Goal: Task Accomplishment & Management: Manage account settings

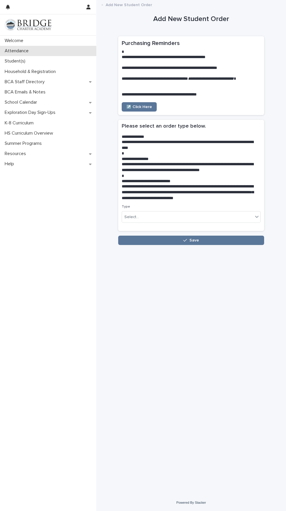
click at [24, 48] on p "Attendance" at bounding box center [17, 51] width 31 height 6
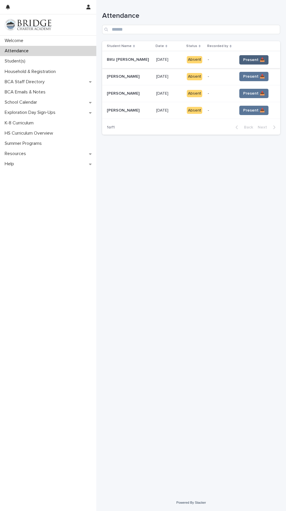
click at [255, 58] on span "Present 📥" at bounding box center [254, 60] width 22 height 6
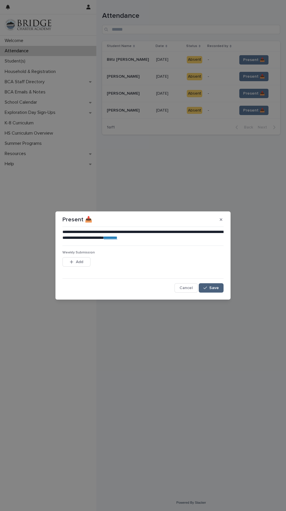
click at [216, 288] on span "Save" at bounding box center [214, 288] width 10 height 4
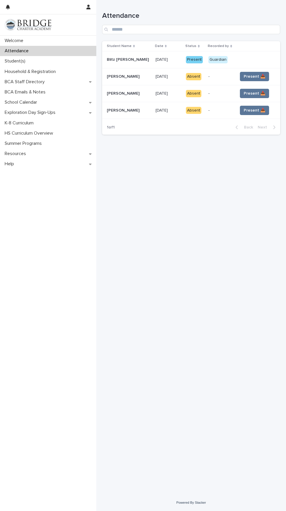
click at [260, 65] on td at bounding box center [257, 59] width 45 height 17
click at [259, 74] on span "Present 📥" at bounding box center [255, 77] width 22 height 6
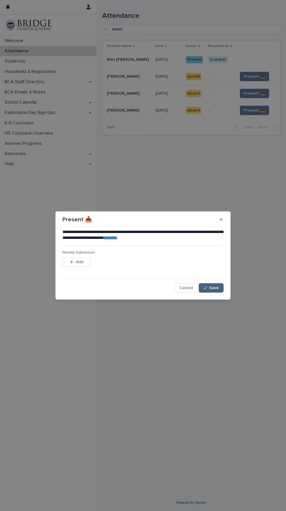
click at [217, 290] on span "Save" at bounding box center [214, 288] width 10 height 4
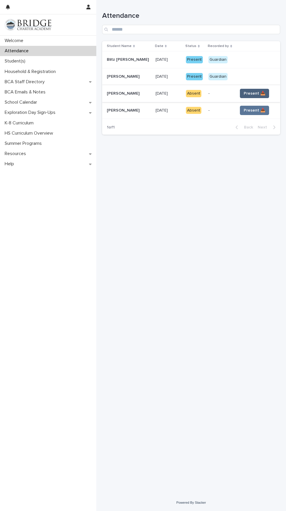
click at [247, 93] on span "Present 📥" at bounding box center [255, 94] width 22 height 6
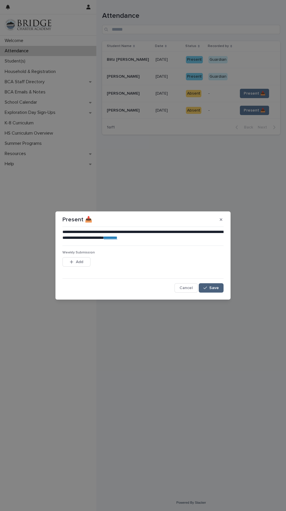
click at [214, 288] on span "Save" at bounding box center [214, 288] width 10 height 4
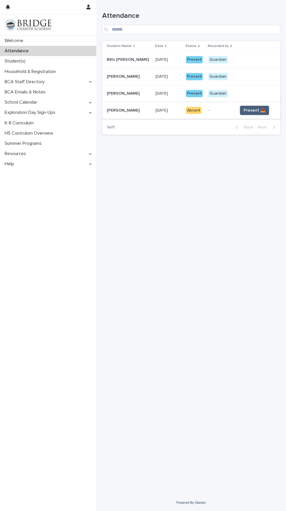
click at [251, 110] on span "Present 📥" at bounding box center [255, 110] width 22 height 6
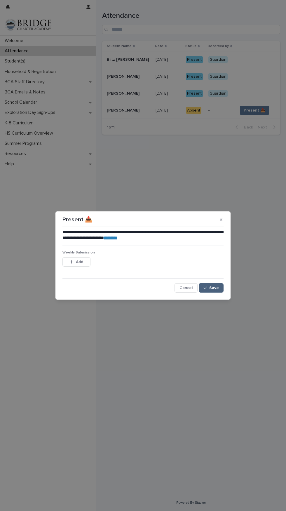
click at [221, 287] on button "Save" at bounding box center [211, 287] width 25 height 9
